Goal: Task Accomplishment & Management: Manage account settings

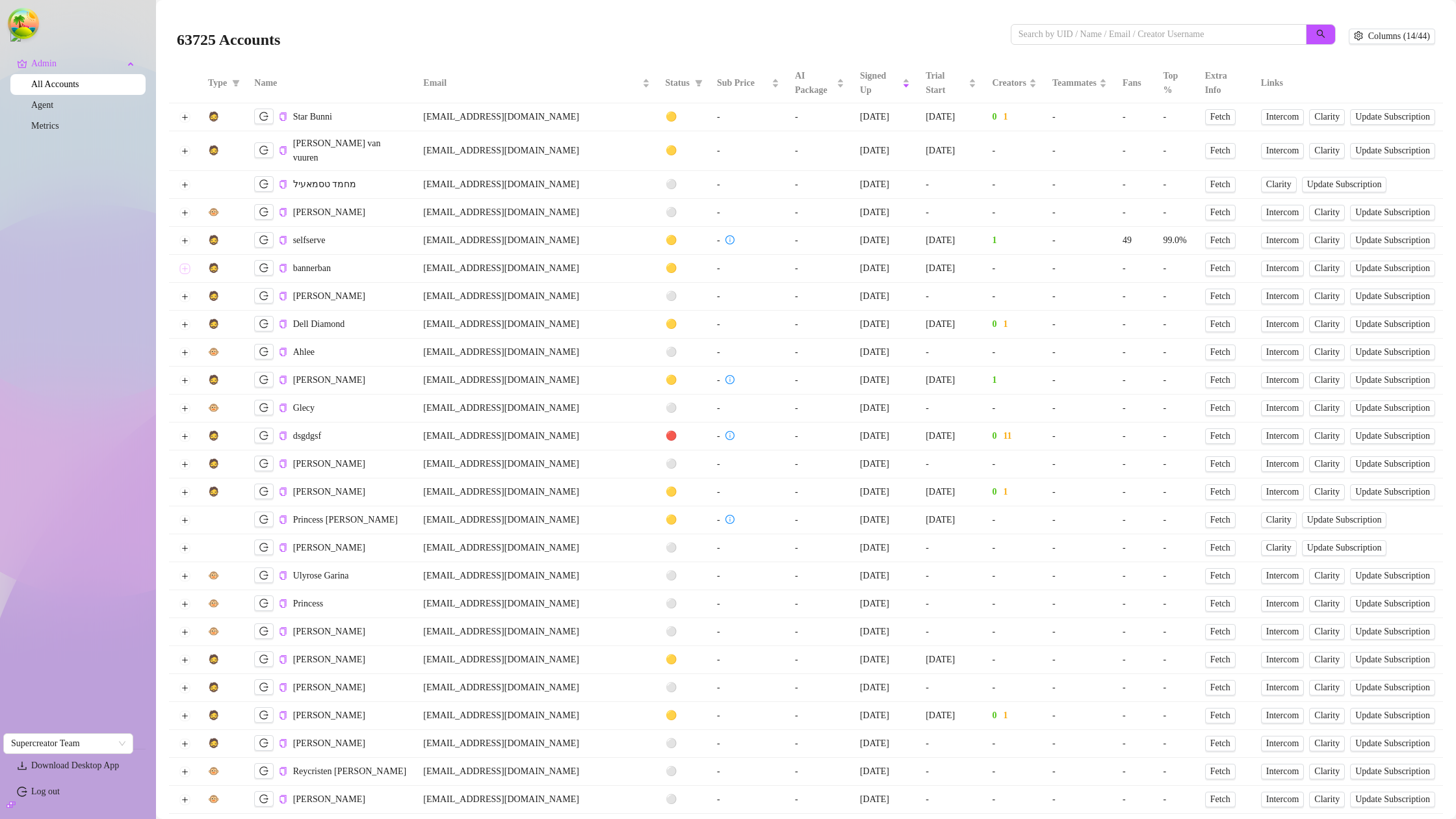
click at [183, 263] on button "Expand row" at bounding box center [185, 269] width 11 height 11
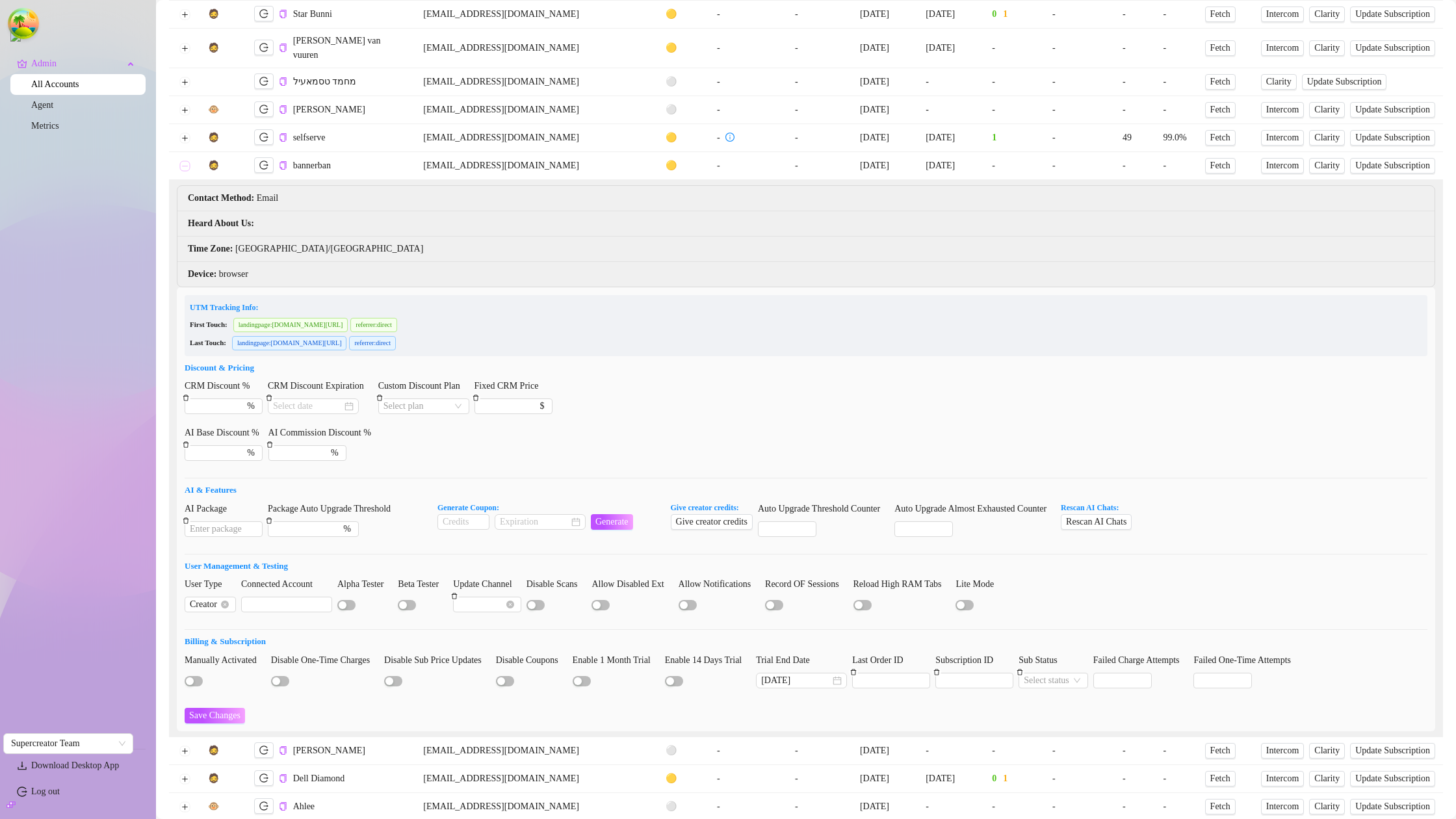
scroll to position [103, 0]
click at [190, 673] on div at bounding box center [225, 680] width 81 height 14
click at [191, 677] on div "button" at bounding box center [190, 681] width 8 height 8
click at [214, 710] on span "Save Changes" at bounding box center [215, 715] width 51 height 11
click at [197, 677] on div "button" at bounding box center [198, 681] width 8 height 8
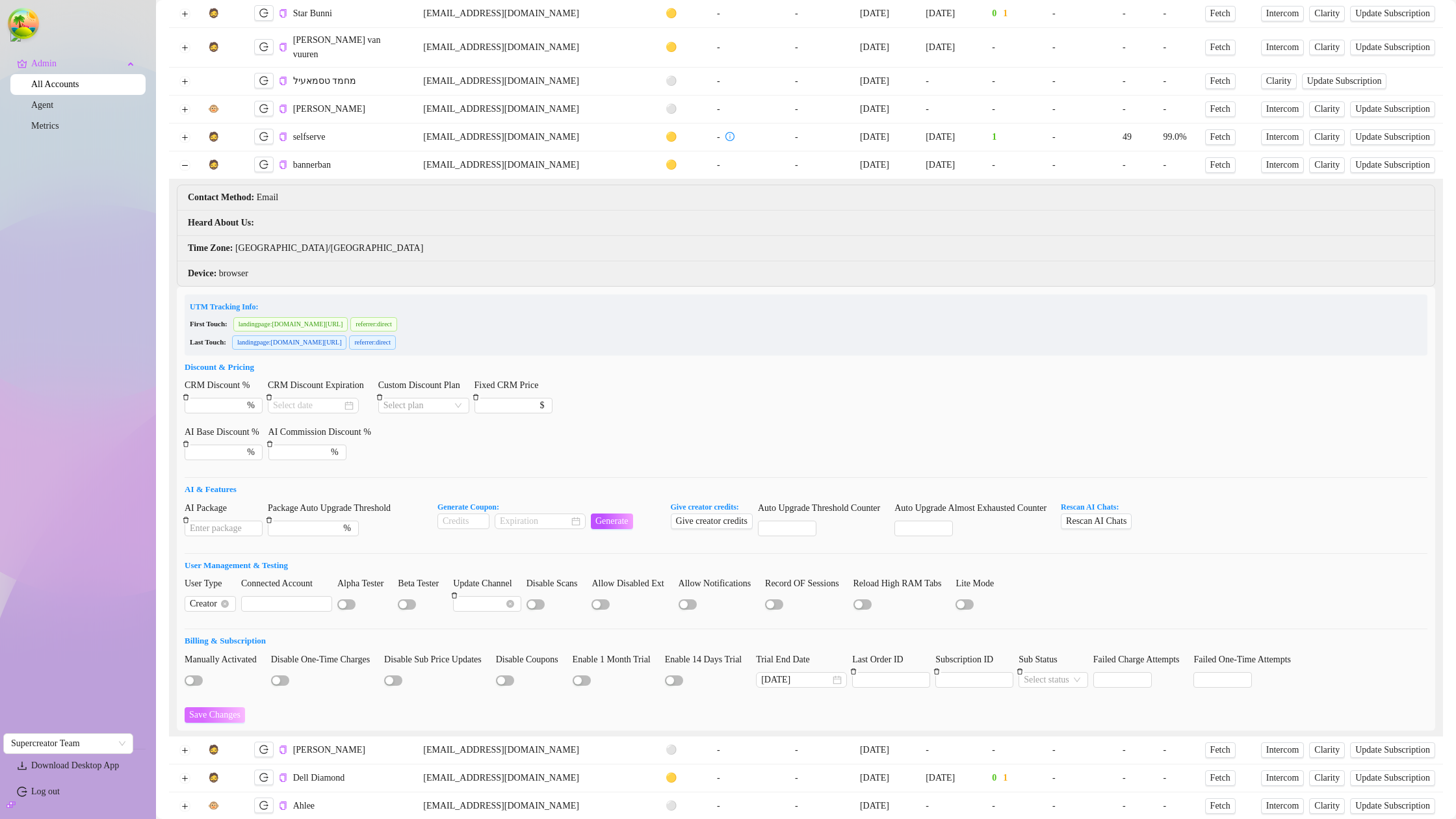
click at [226, 710] on span "Save Changes" at bounding box center [215, 715] width 51 height 11
click at [1072, 673] on input "Sub Status" at bounding box center [1048, 680] width 47 height 14
click at [1097, 683] on div "Active" at bounding box center [1092, 685] width 55 height 14
click at [205, 710] on span "Save Changes" at bounding box center [215, 715] width 51 height 11
click at [1024, 668] on icon "delete" at bounding box center [1020, 672] width 7 height 7
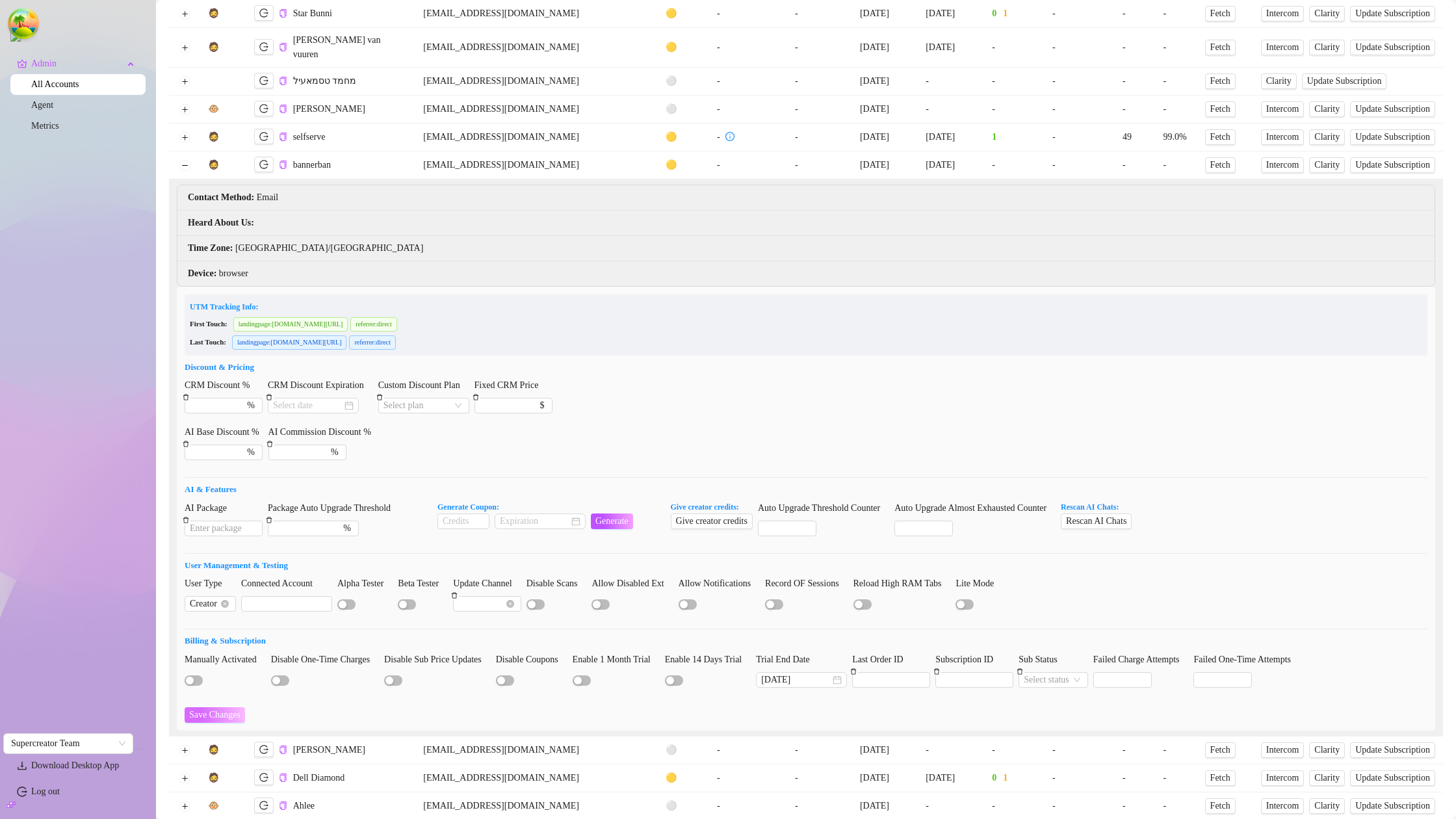
click at [210, 710] on span "Save Changes" at bounding box center [215, 715] width 51 height 11
click at [184, 160] on button "Collapse row" at bounding box center [185, 165] width 11 height 11
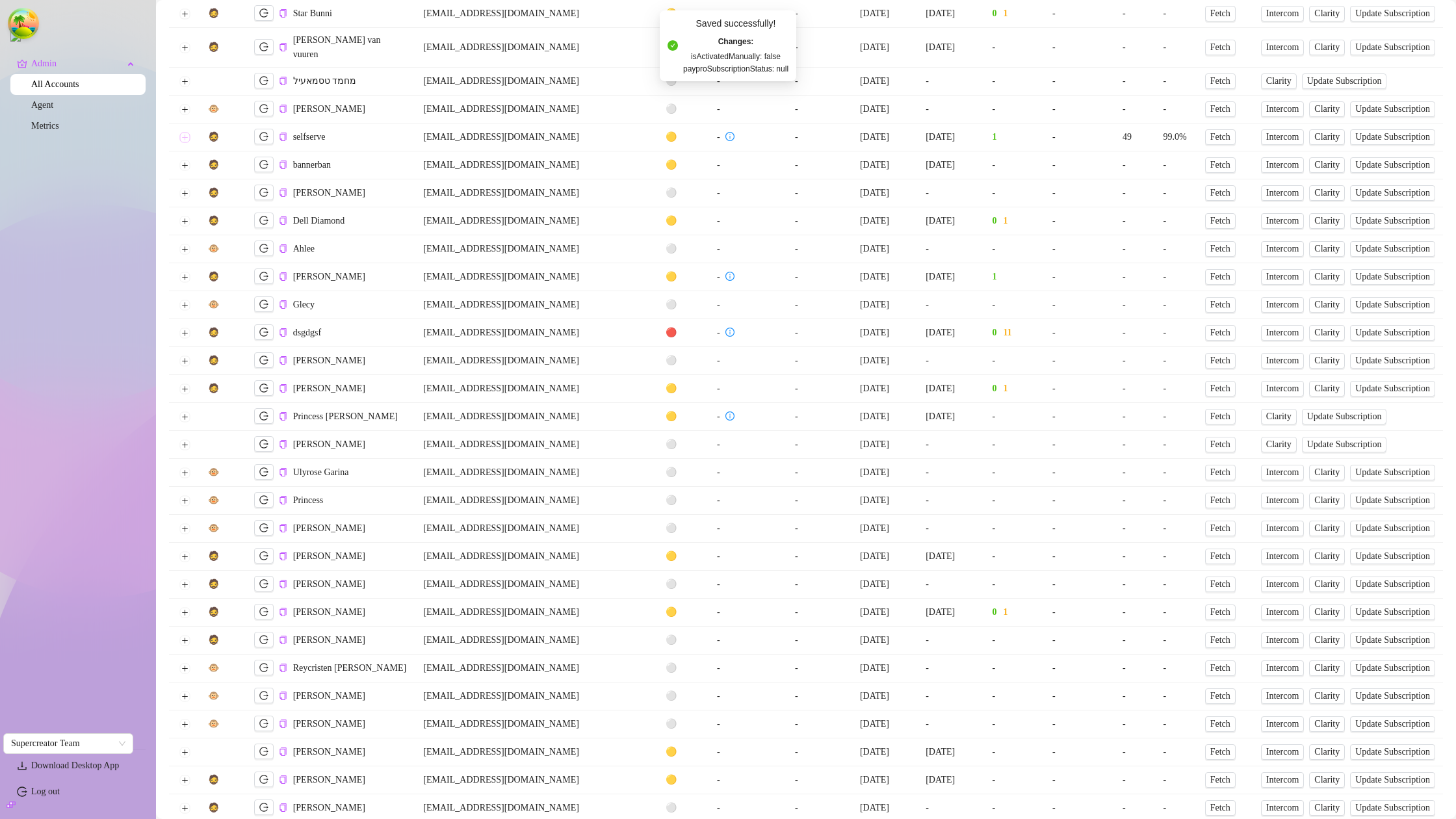
click at [185, 132] on button "Expand row" at bounding box center [185, 137] width 11 height 11
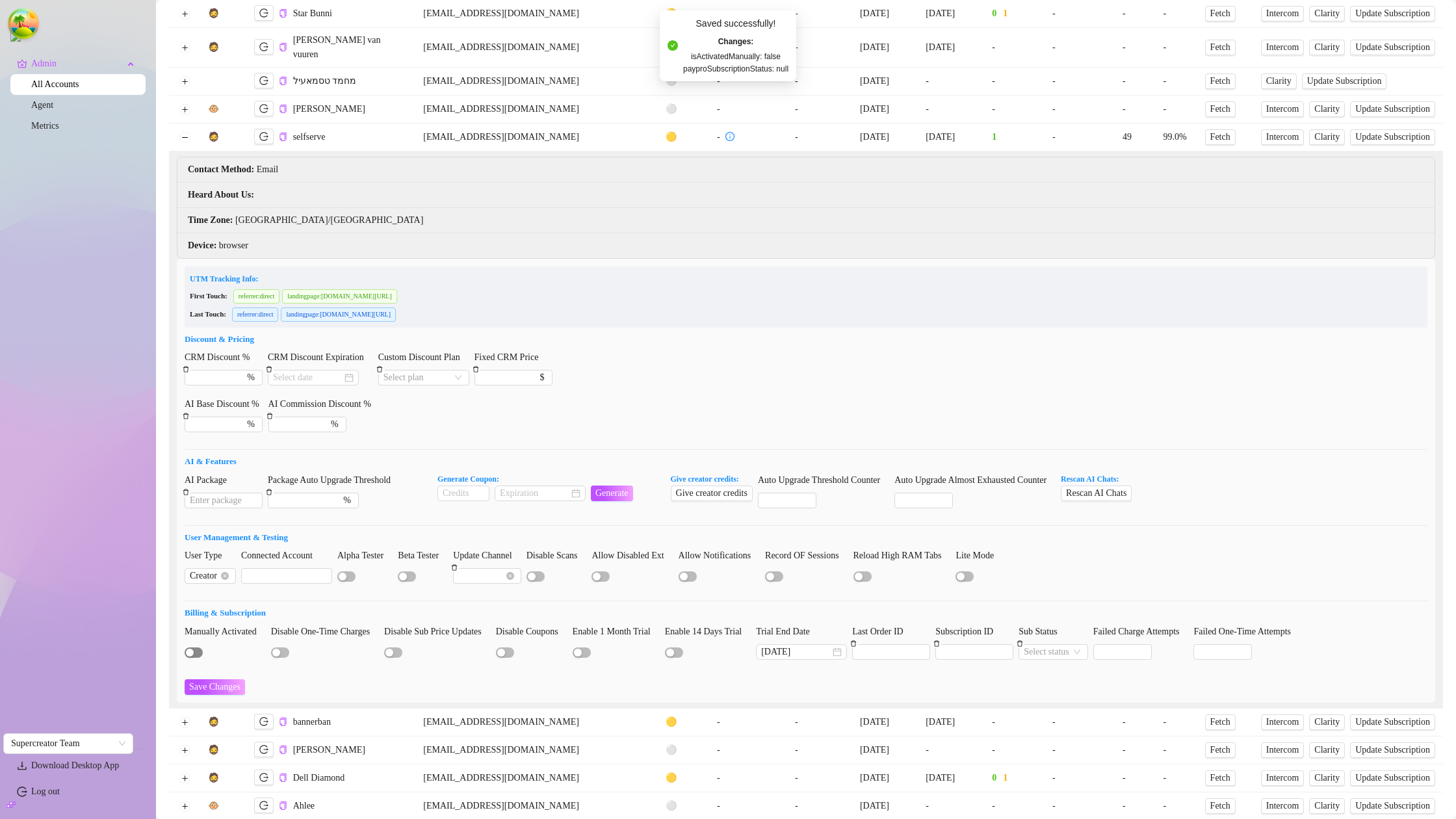
click at [195, 648] on span "button" at bounding box center [193, 653] width 18 height 11
click at [241, 682] on span "Save Changes" at bounding box center [215, 687] width 51 height 11
click at [195, 649] on div "button" at bounding box center [198, 653] width 8 height 8
click at [216, 679] on button "Save Changes" at bounding box center [215, 686] width 61 height 15
click at [830, 645] on input "[DATE]" at bounding box center [795, 652] width 69 height 14
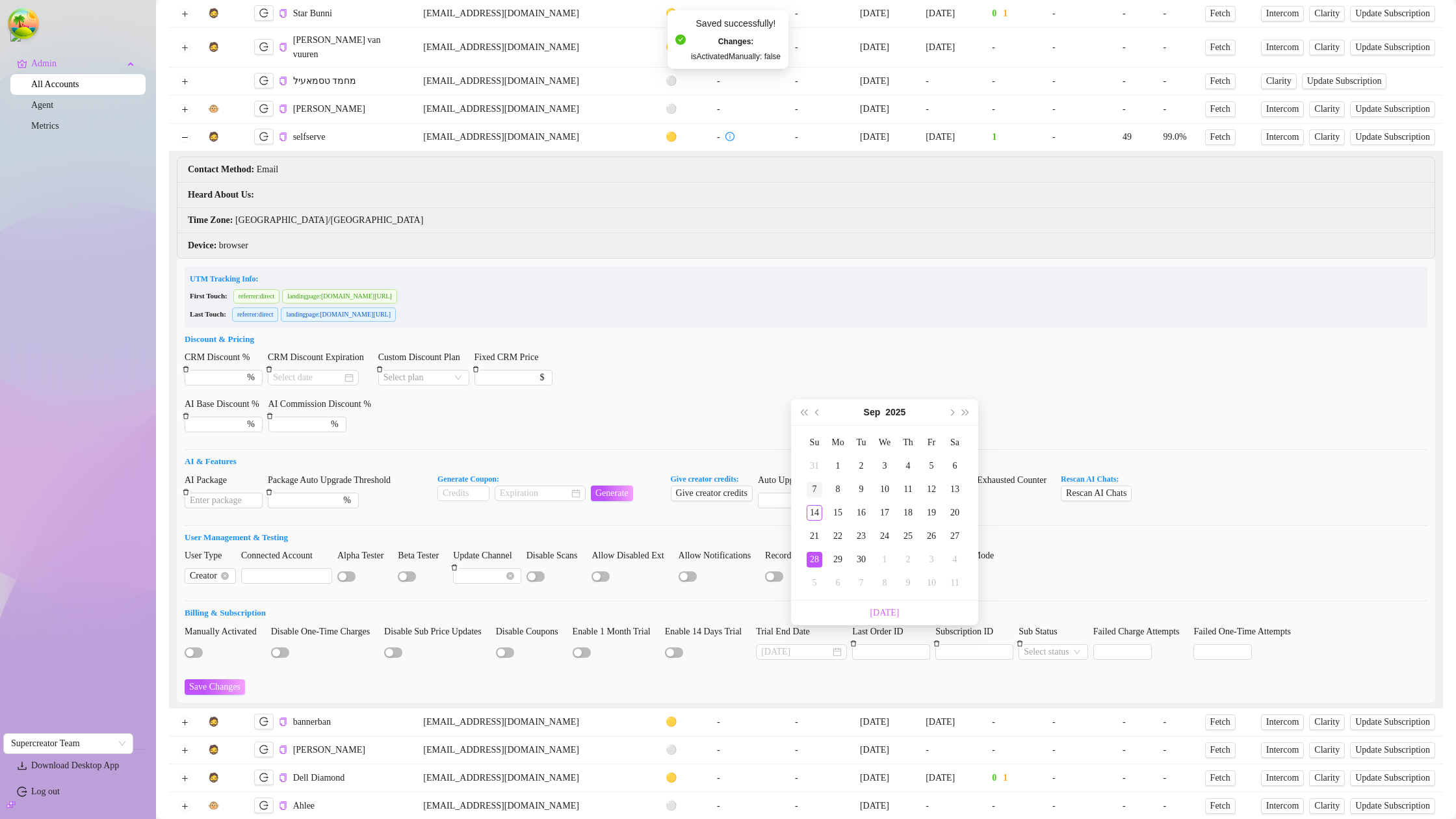
click at [816, 479] on td "7" at bounding box center [814, 489] width 23 height 23
click at [241, 682] on span "Save Changes" at bounding box center [215, 687] width 51 height 11
click at [830, 645] on input "[DATE]" at bounding box center [795, 652] width 69 height 14
type input "[DATE]"
click at [812, 533] on div "21" at bounding box center [814, 536] width 15 height 15
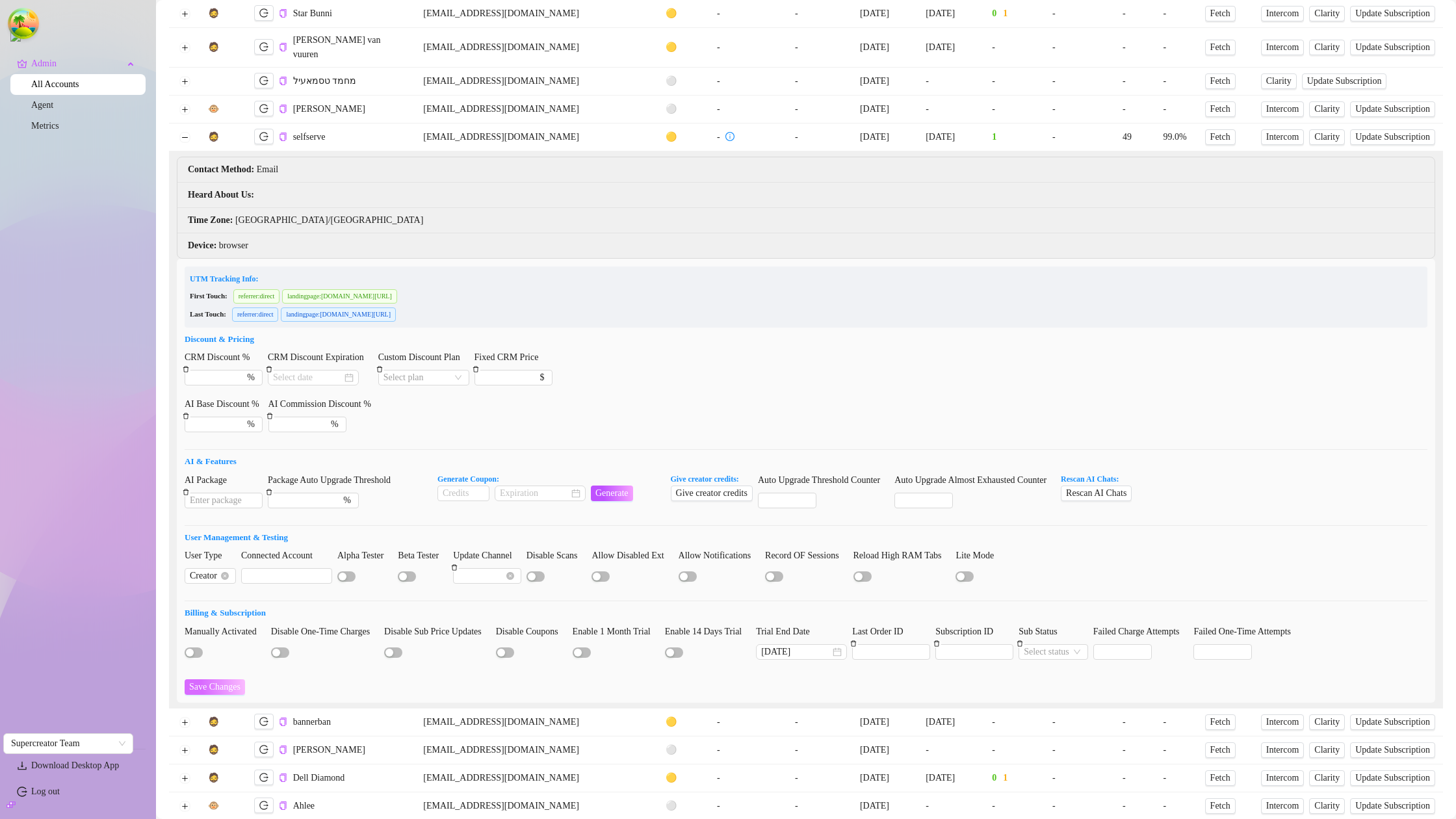
click at [212, 682] on span "Save Changes" at bounding box center [215, 687] width 51 height 11
